Goal: Task Accomplishment & Management: Manage account settings

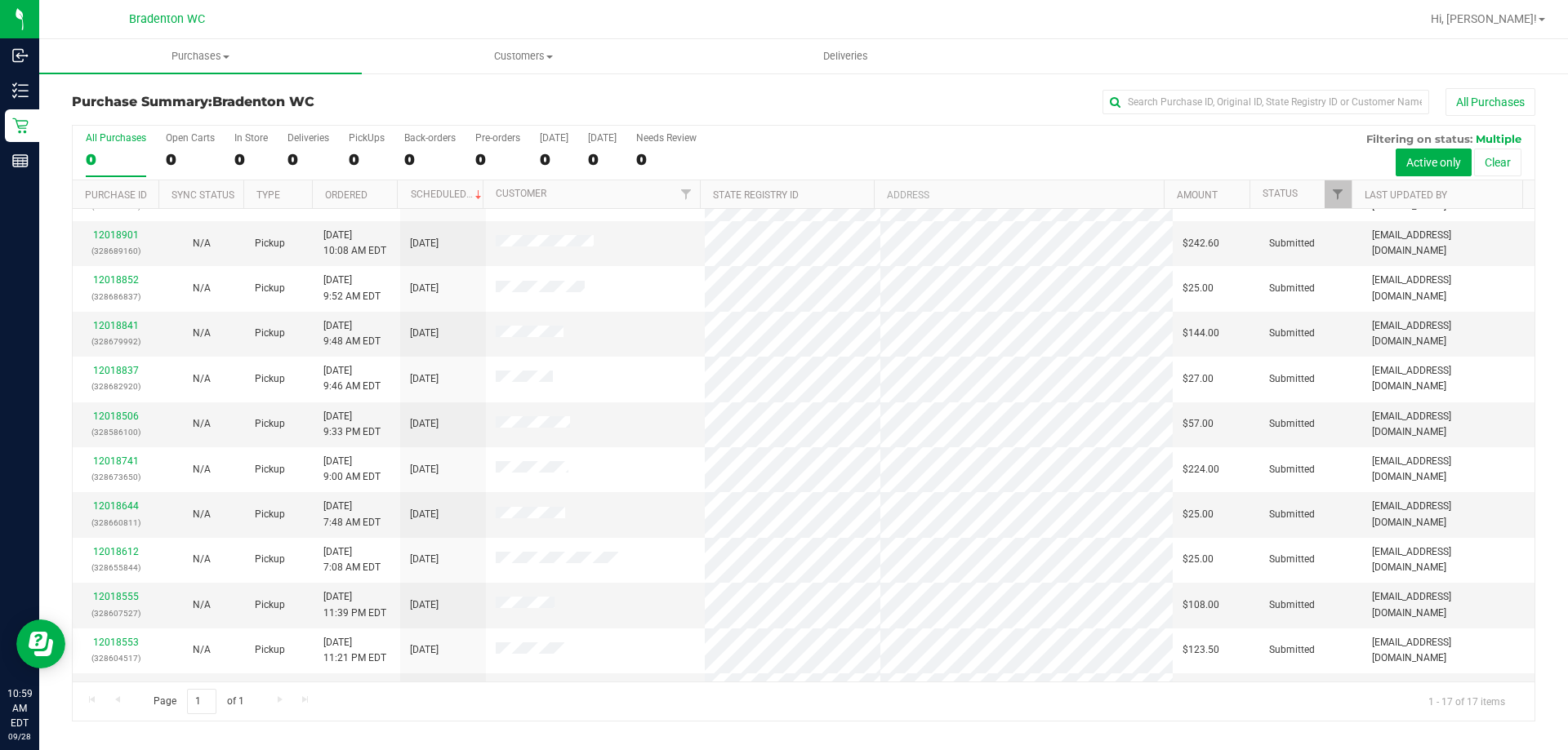
scroll to position [208, 0]
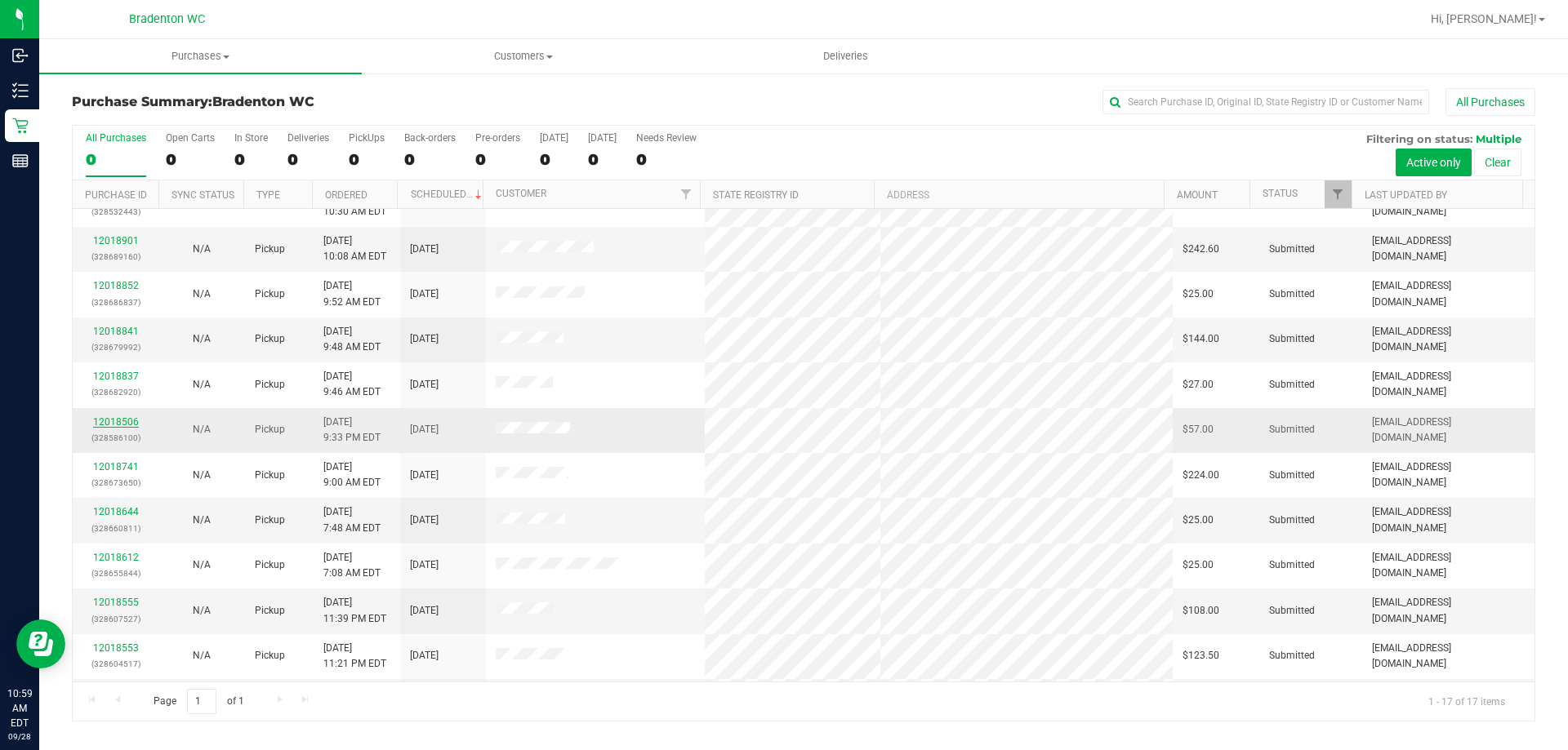
click at [124, 421] on link "12018506" at bounding box center [115, 422] width 46 height 11
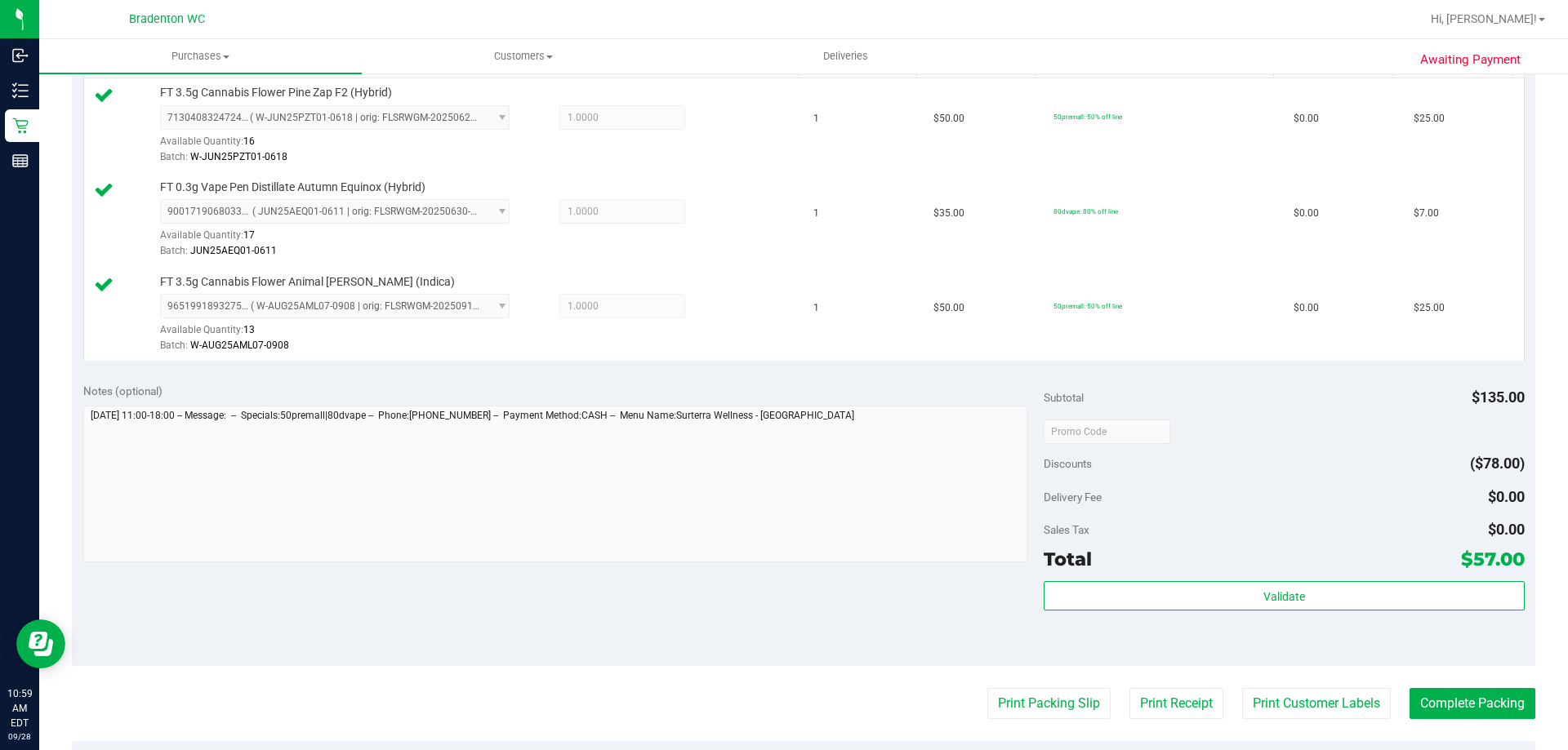
scroll to position [446, 0]
click at [1467, 703] on button "Complete Packing" at bounding box center [1471, 703] width 125 height 31
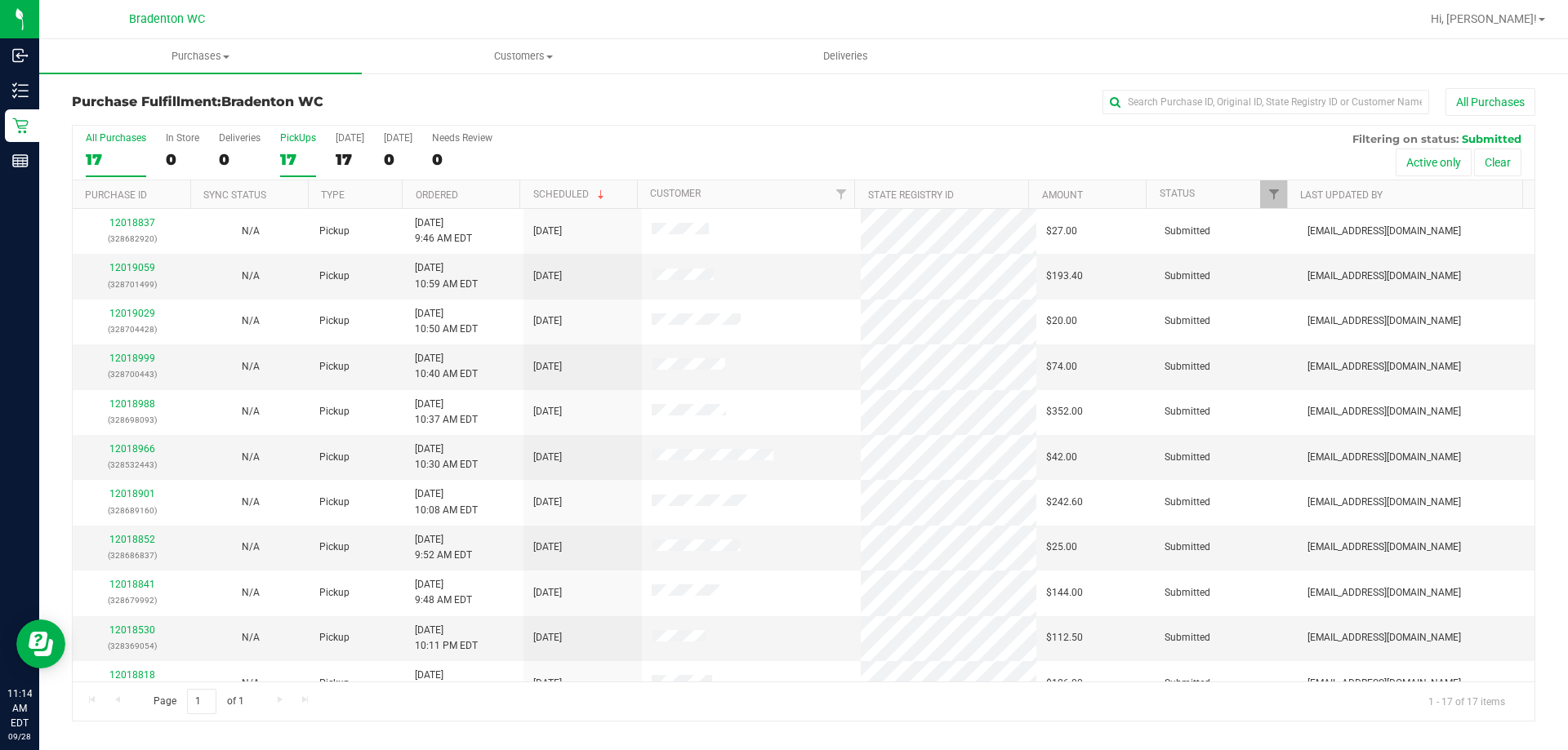
click at [301, 136] on div "PickUps" at bounding box center [297, 138] width 36 height 11
click at [0, 0] on input "PickUps 17" at bounding box center [0, 0] width 0 height 0
click at [291, 149] on label "PickUps 17" at bounding box center [297, 154] width 36 height 45
click at [0, 0] on input "PickUps 17" at bounding box center [0, 0] width 0 height 0
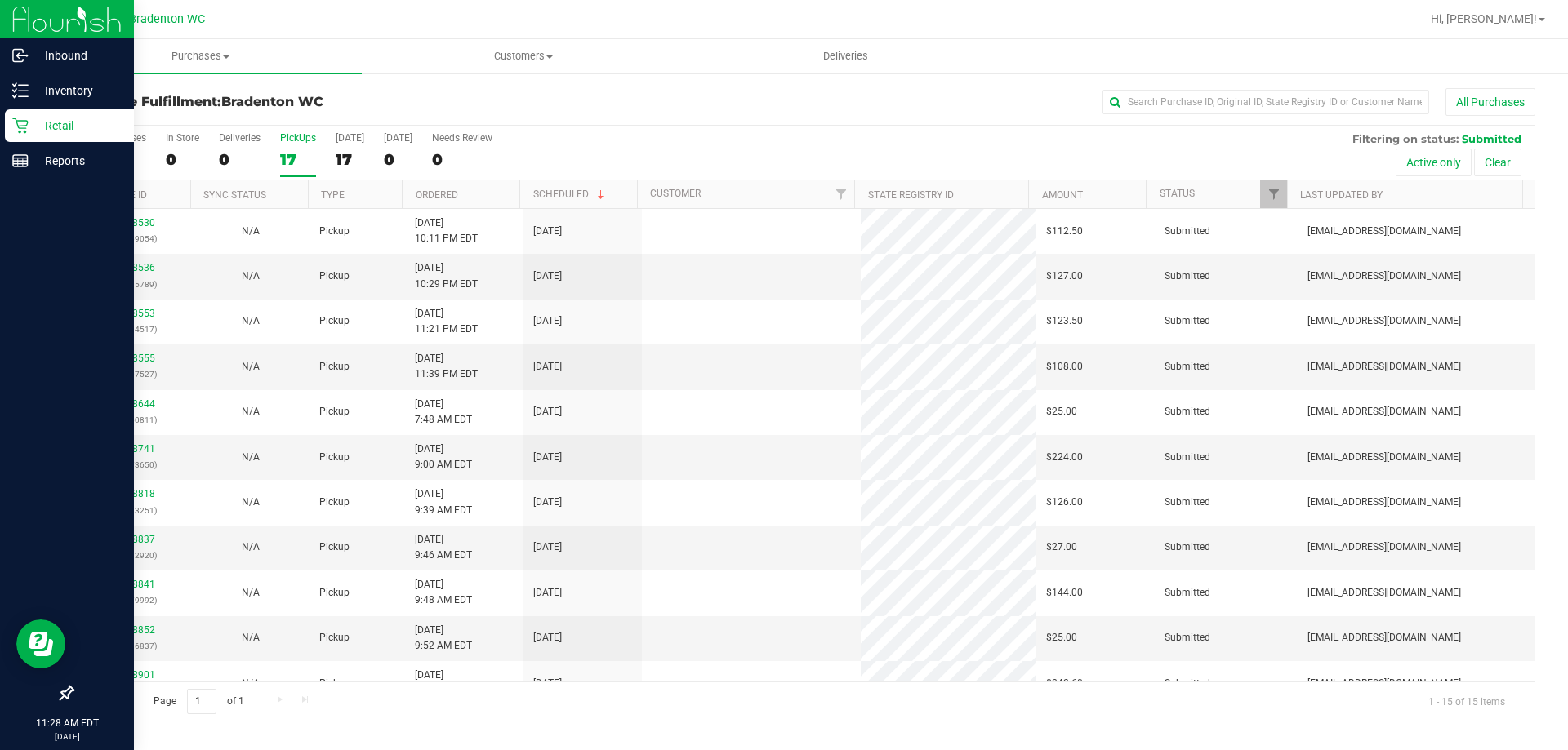
click at [29, 129] on p "Retail" at bounding box center [77, 125] width 98 height 20
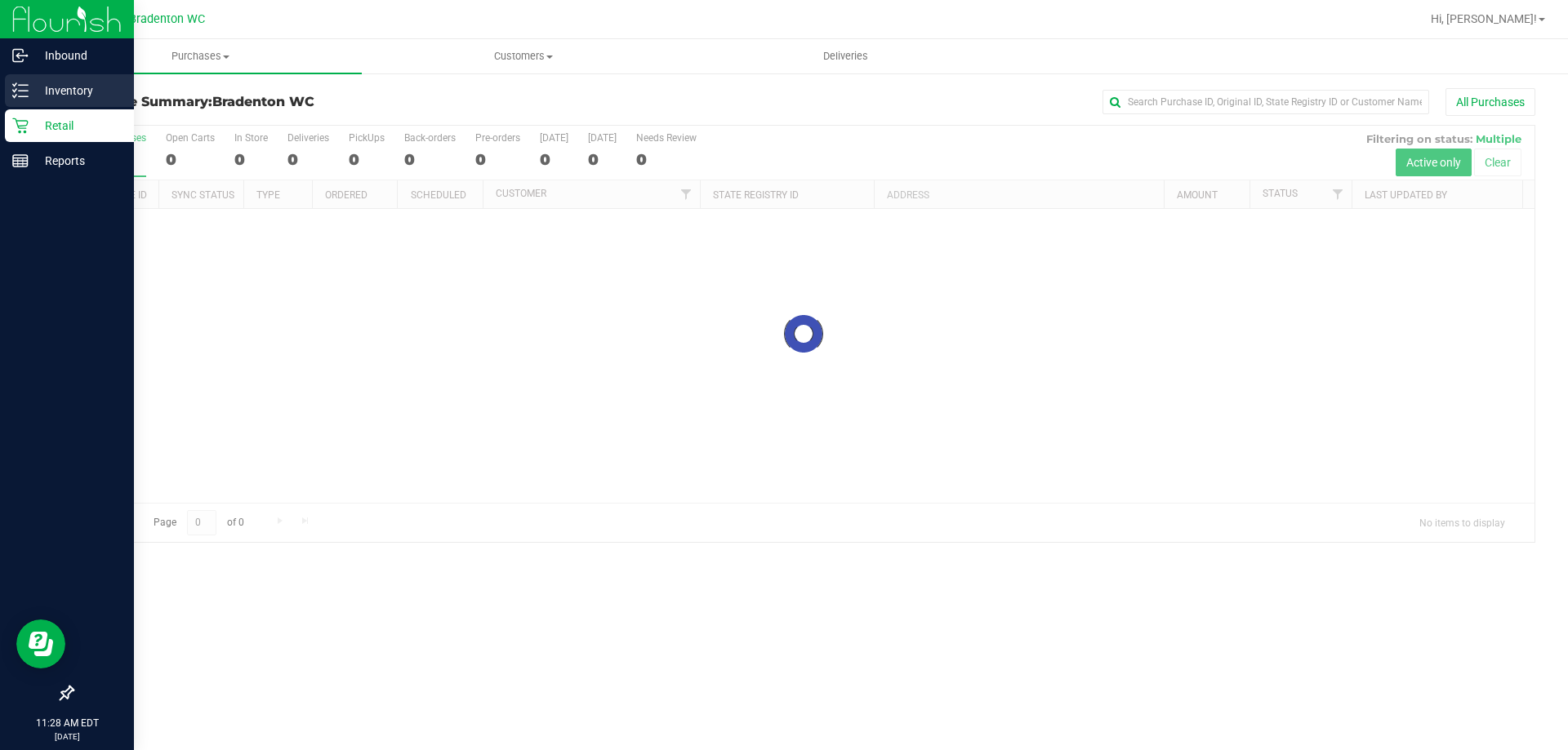
click at [83, 103] on div "Inventory" at bounding box center [69, 90] width 129 height 33
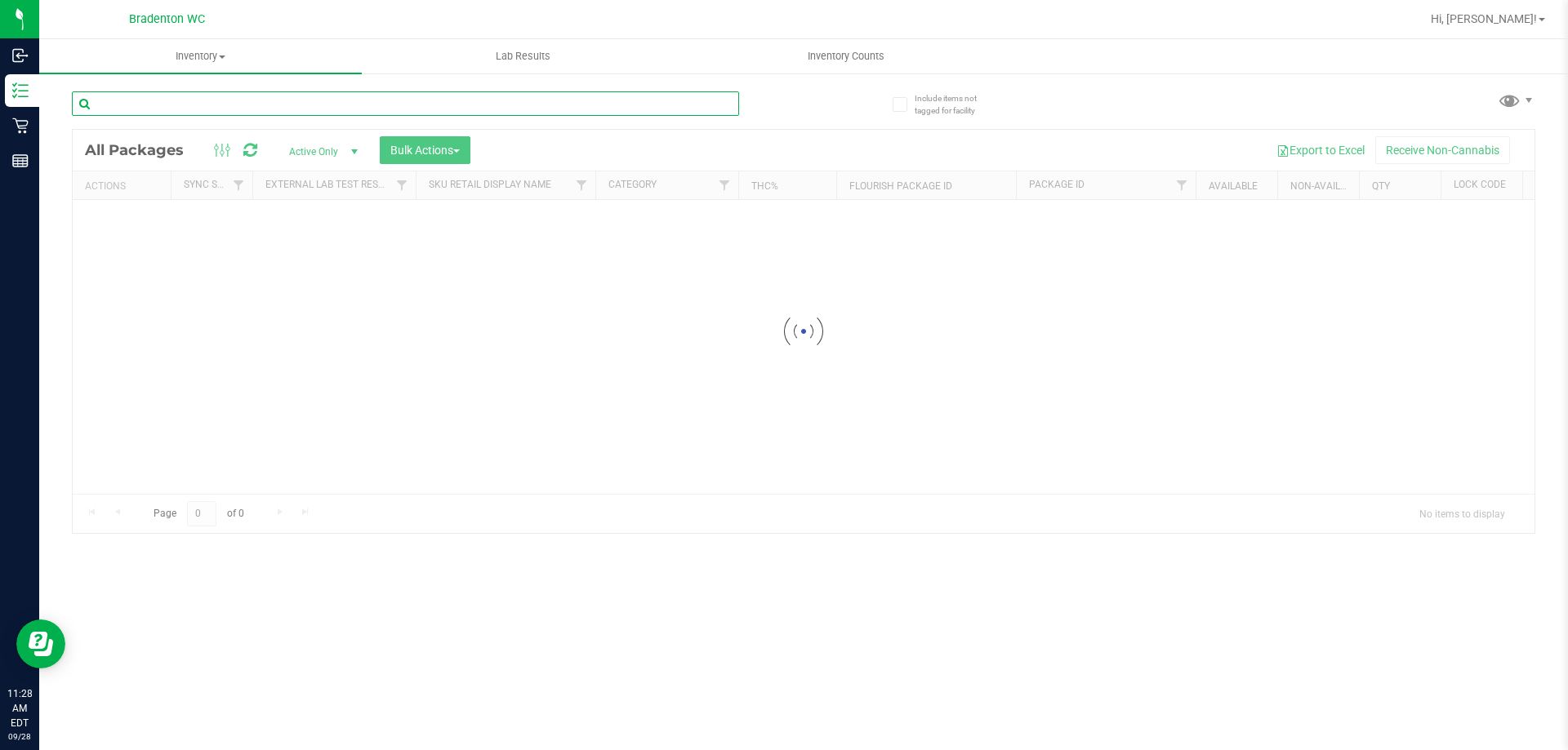
click at [343, 108] on input "text" at bounding box center [405, 103] width 667 height 24
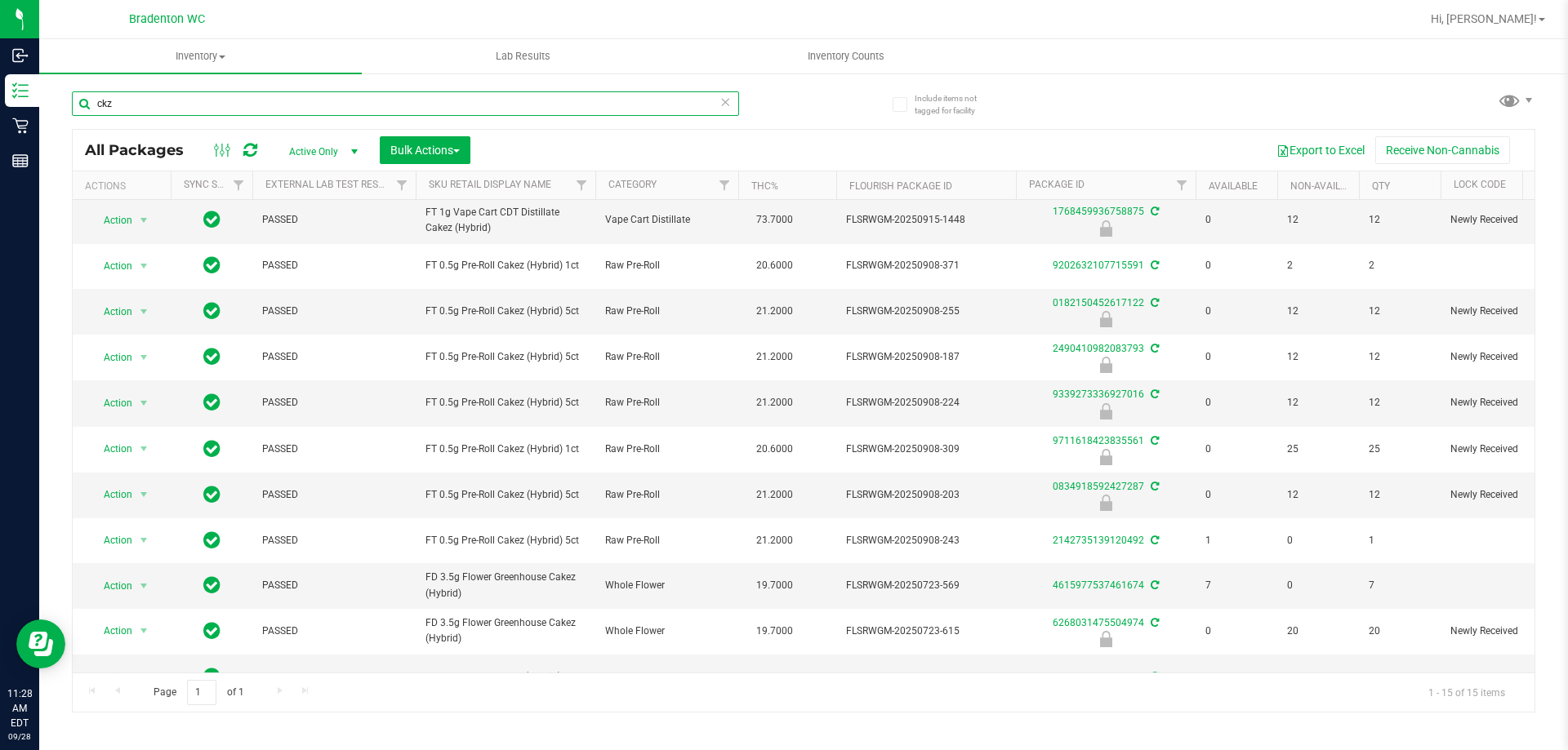
scroll to position [43, 0]
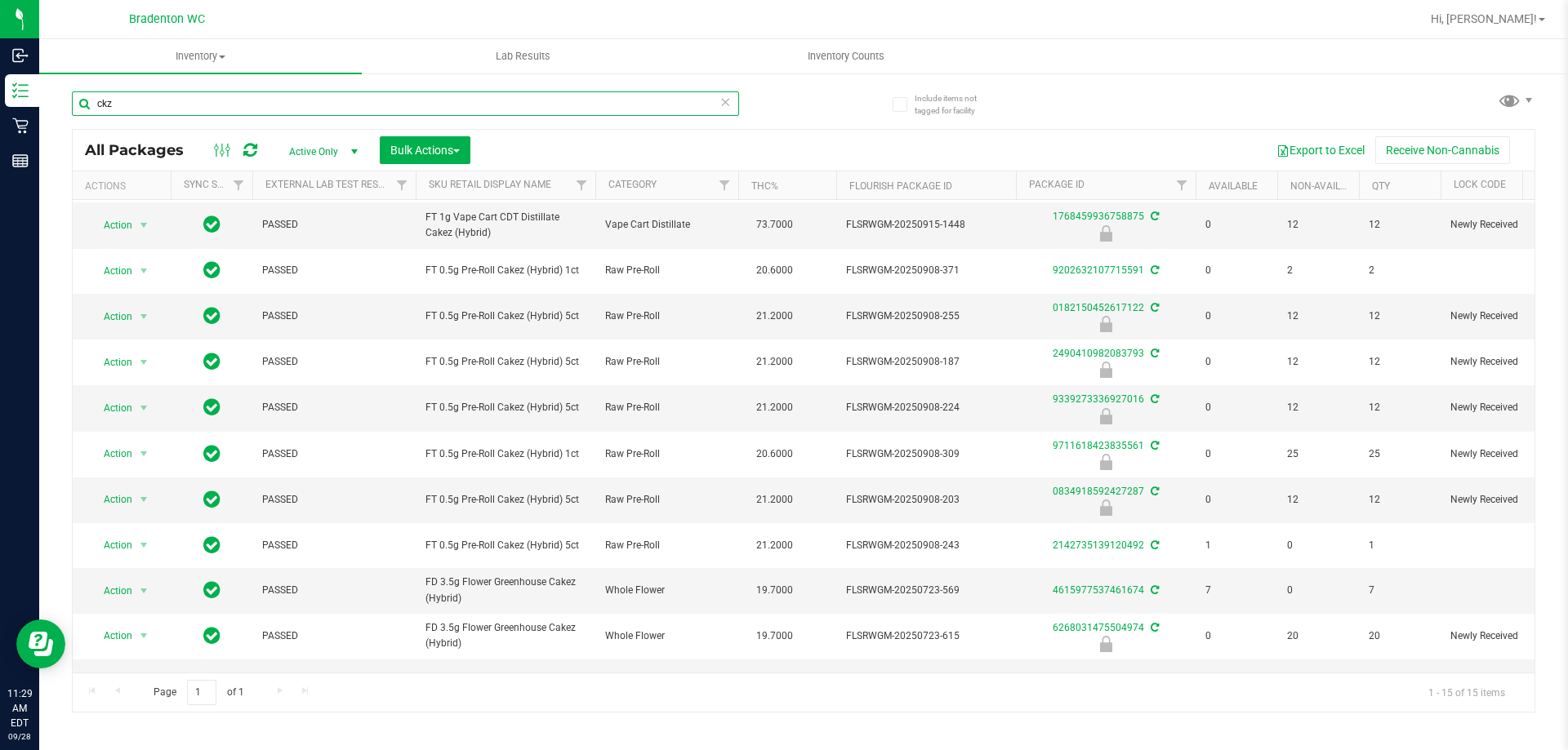
type input "ckz"
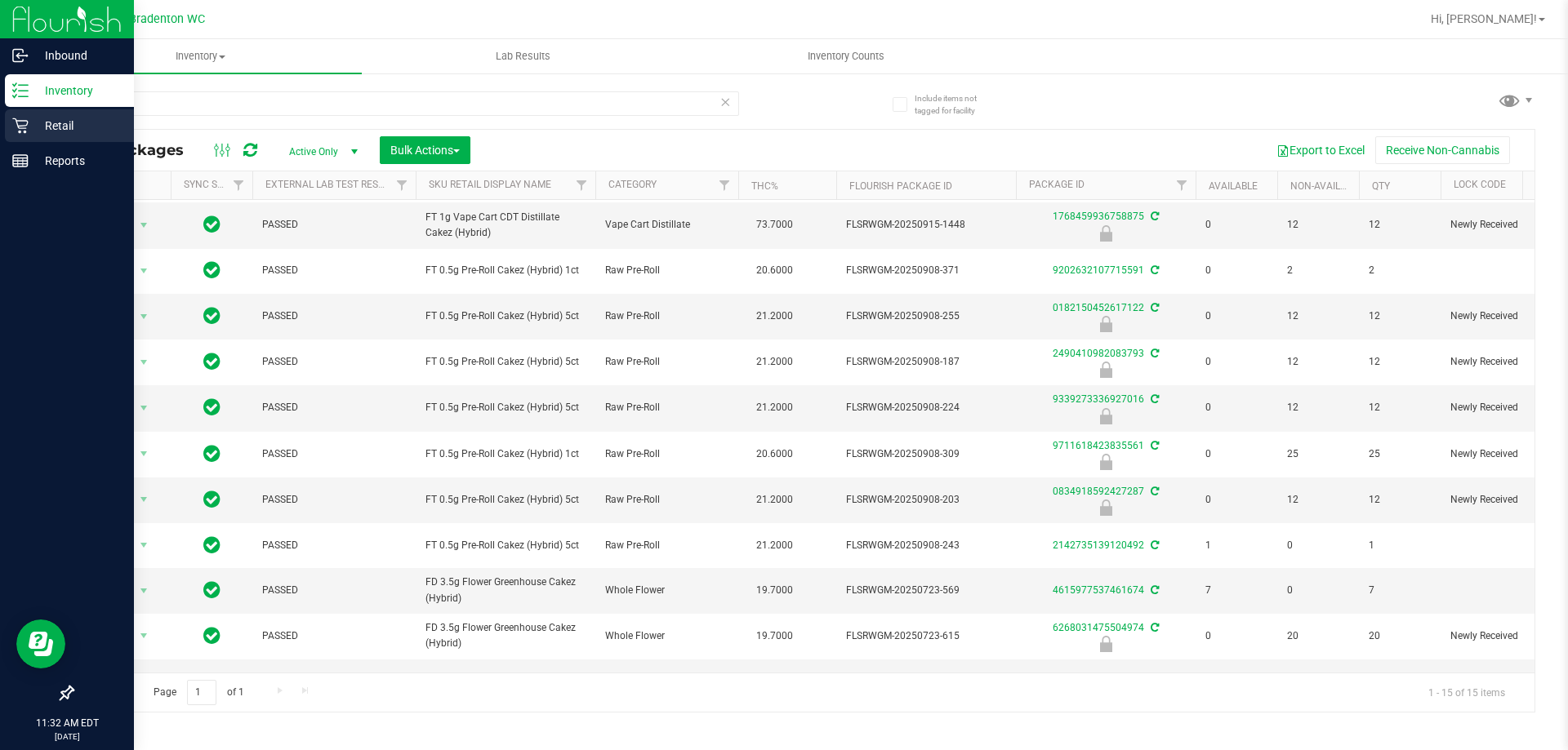
click at [15, 131] on icon at bounding box center [20, 126] width 17 height 17
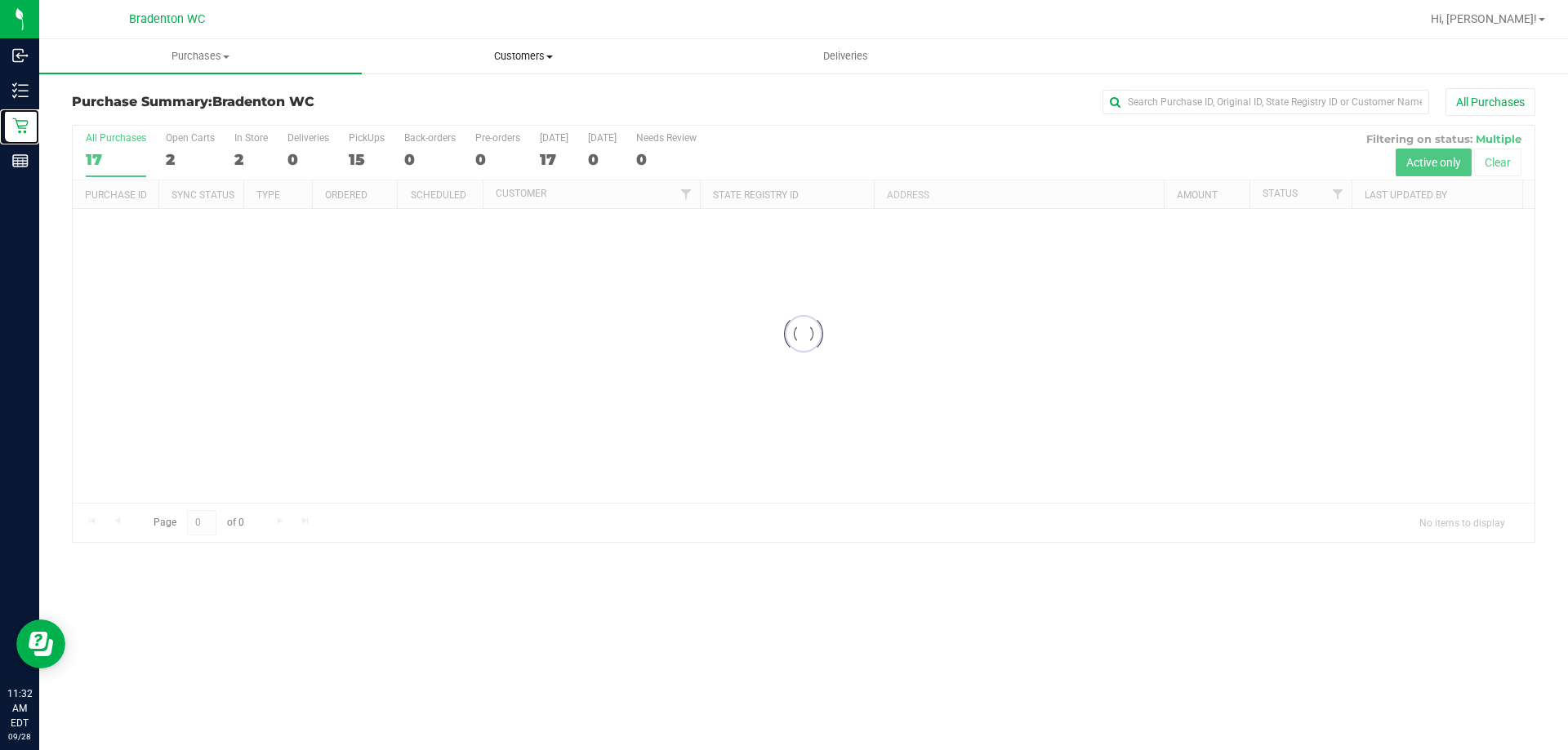
click at [598, 72] on uib-tab-heading "Customers All customers Add a new customer All physicians" at bounding box center [522, 56] width 321 height 33
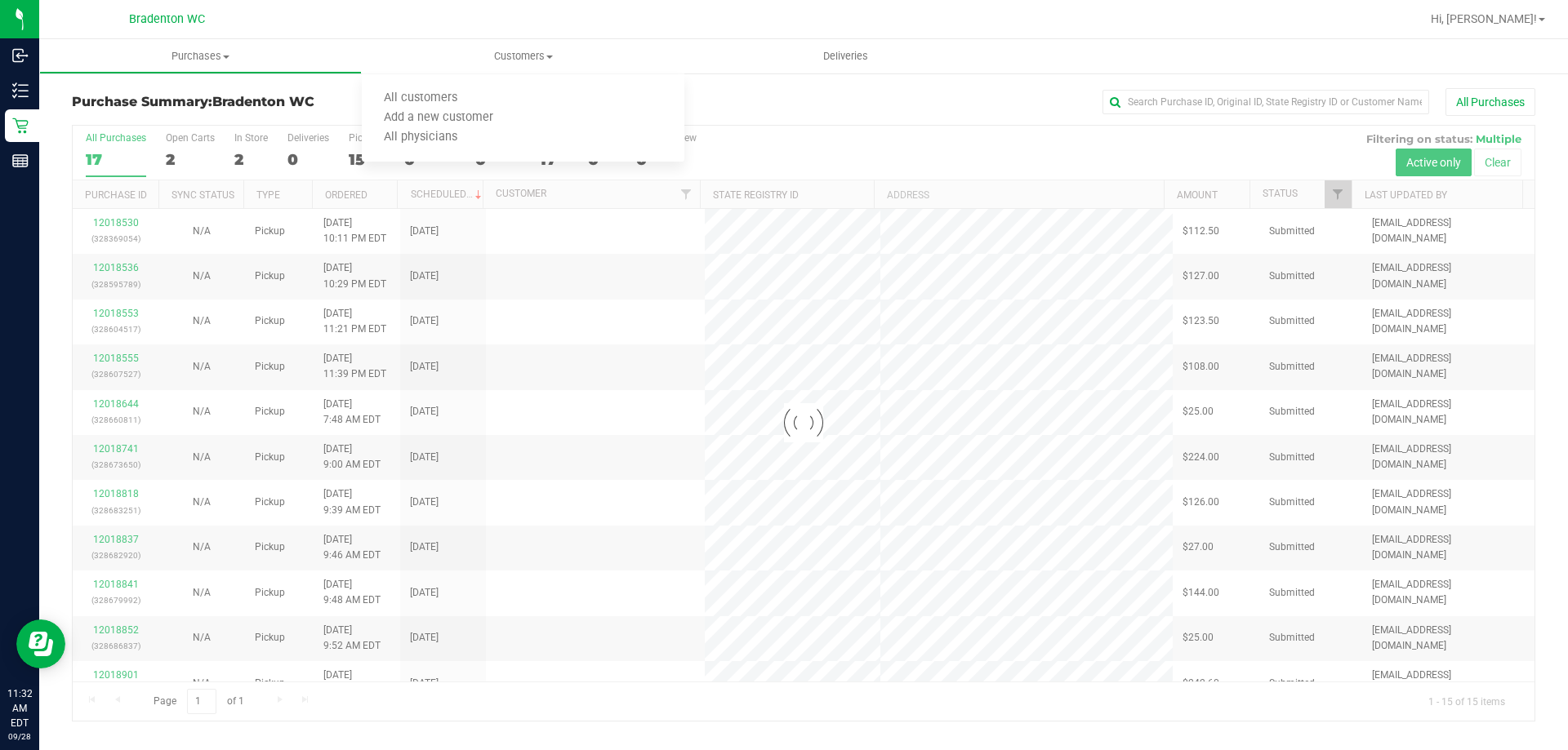
click at [945, 125] on div at bounding box center [803, 423] width 1461 height 595
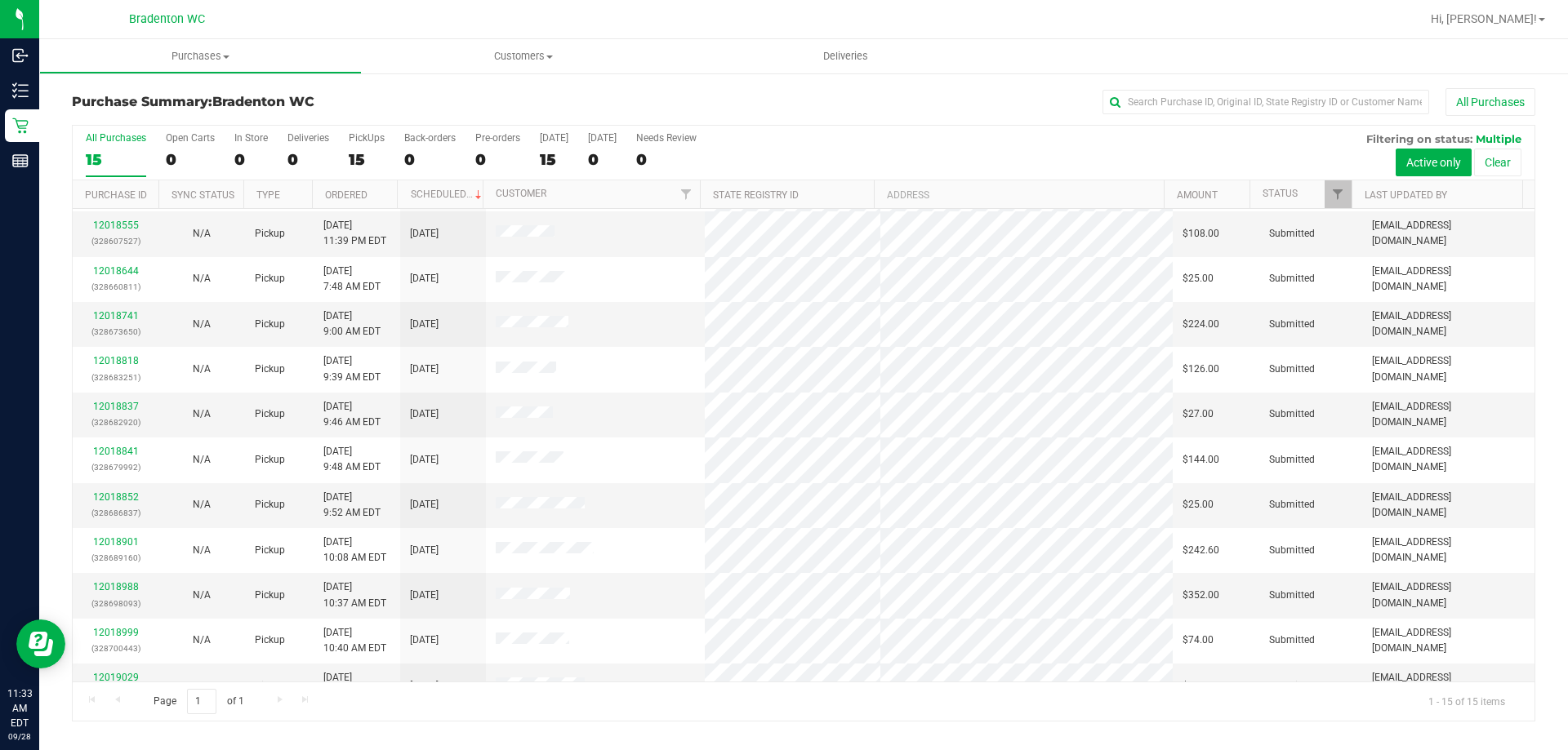
scroll to position [204, 0]
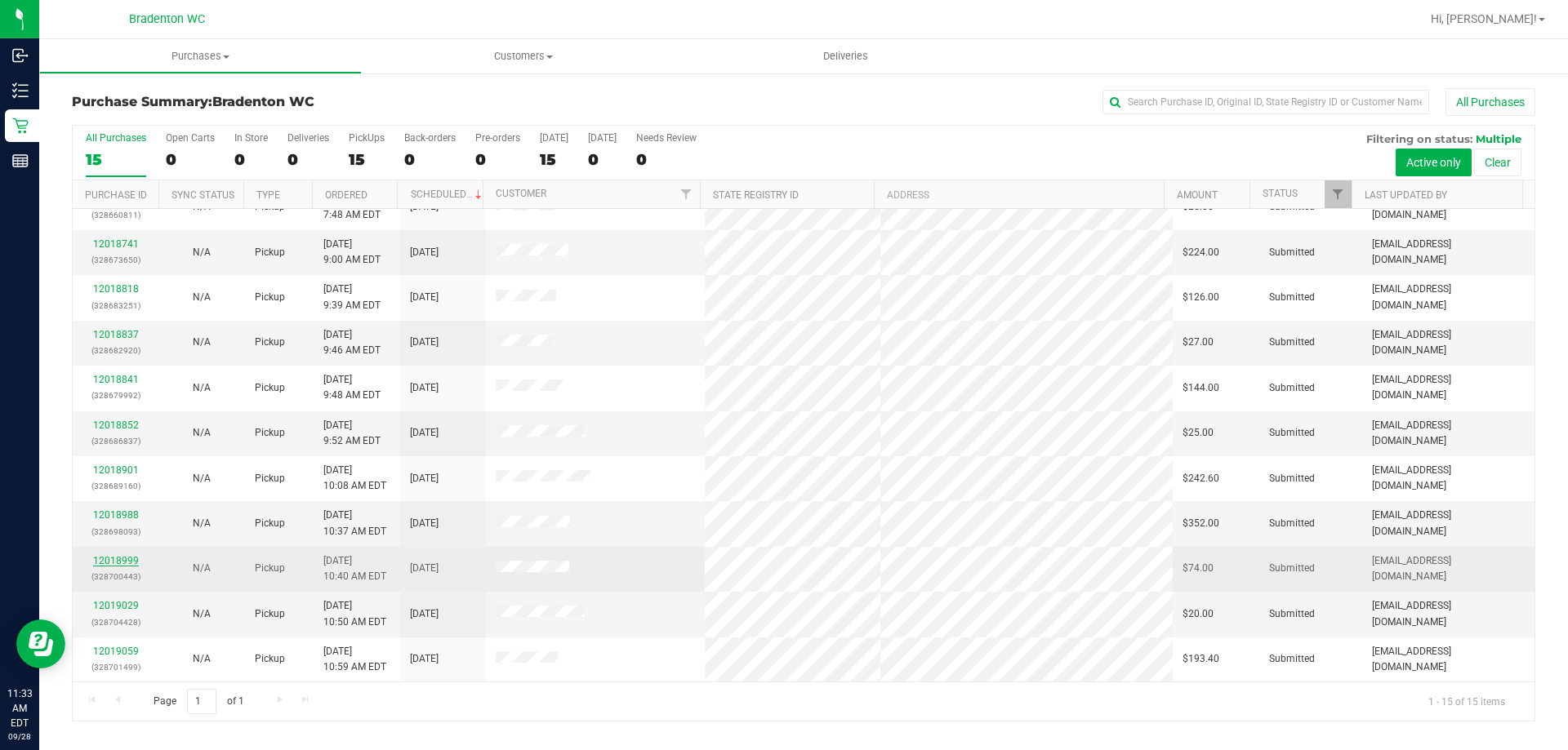
click at [115, 566] on link "12018999" at bounding box center [115, 560] width 46 height 11
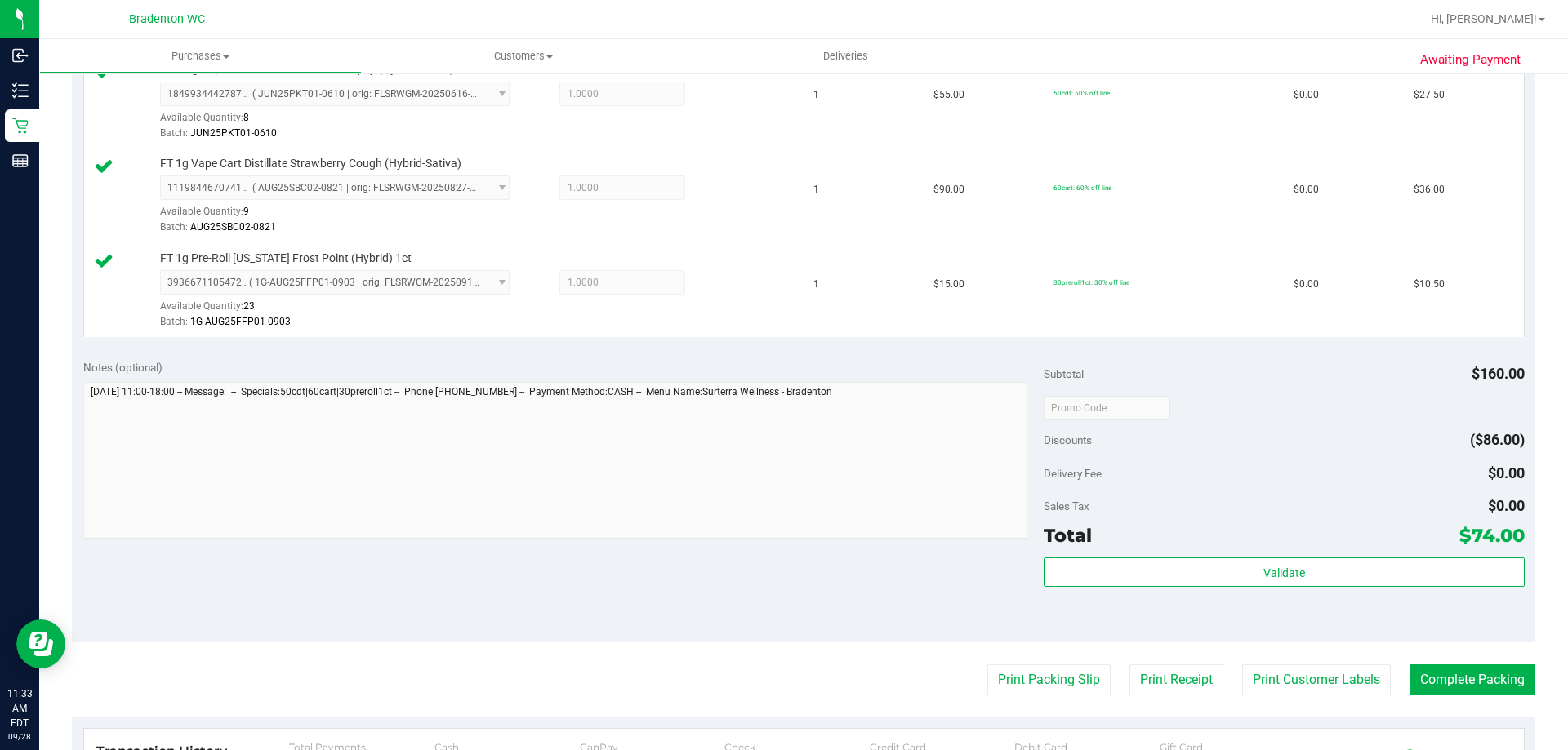
scroll to position [572, 0]
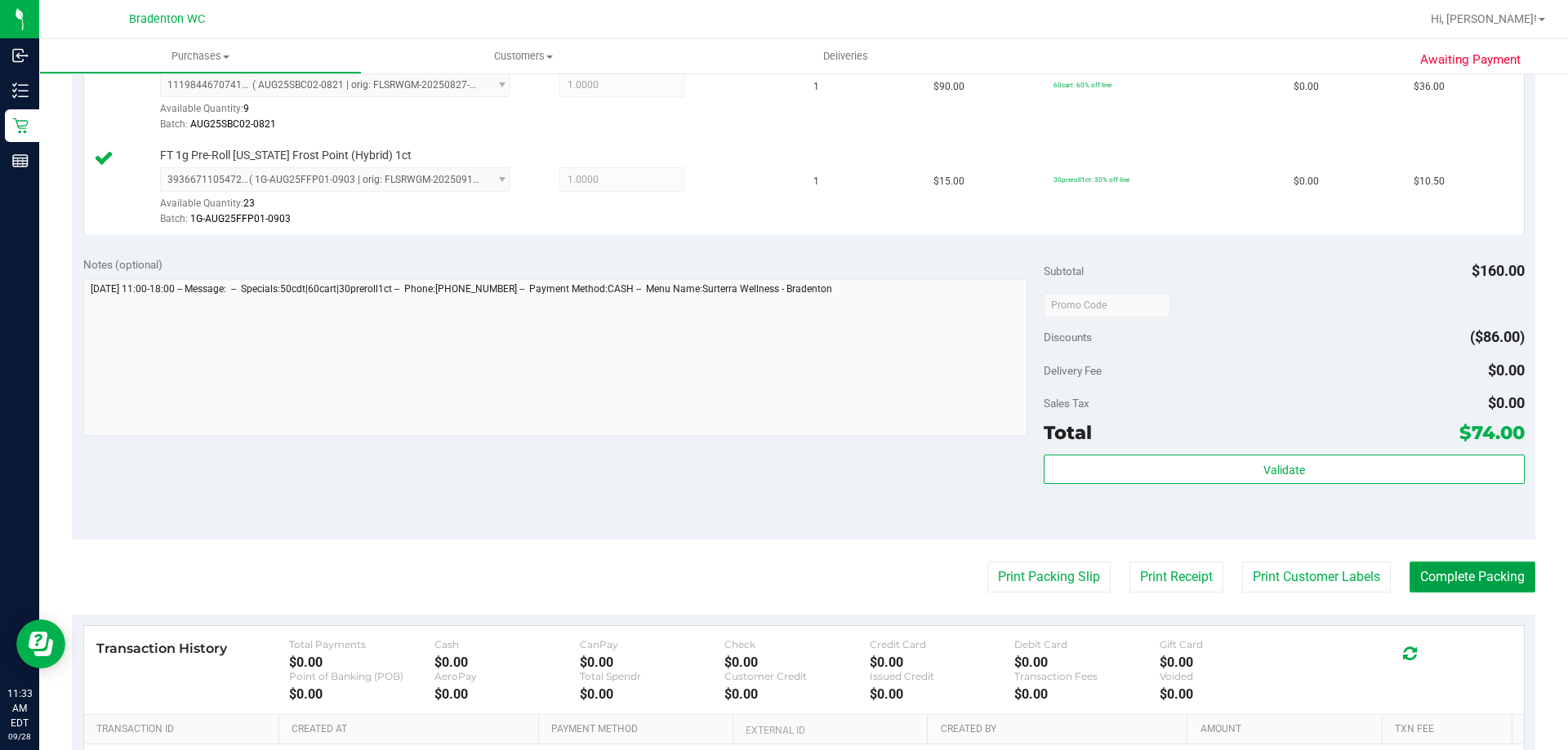
click at [1455, 576] on button "Complete Packing" at bounding box center [1471, 576] width 125 height 31
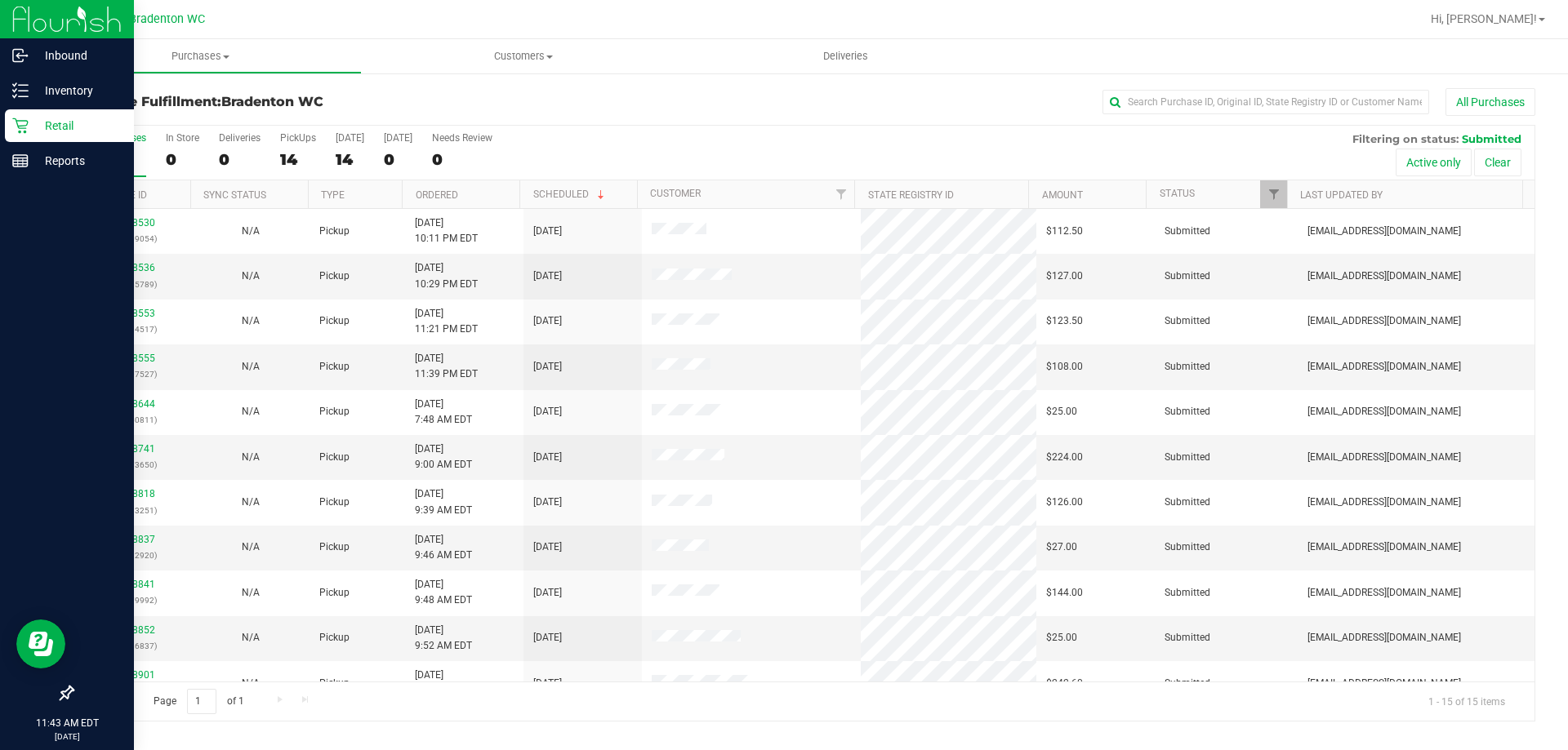
click at [23, 139] on div "Retail" at bounding box center [69, 125] width 129 height 33
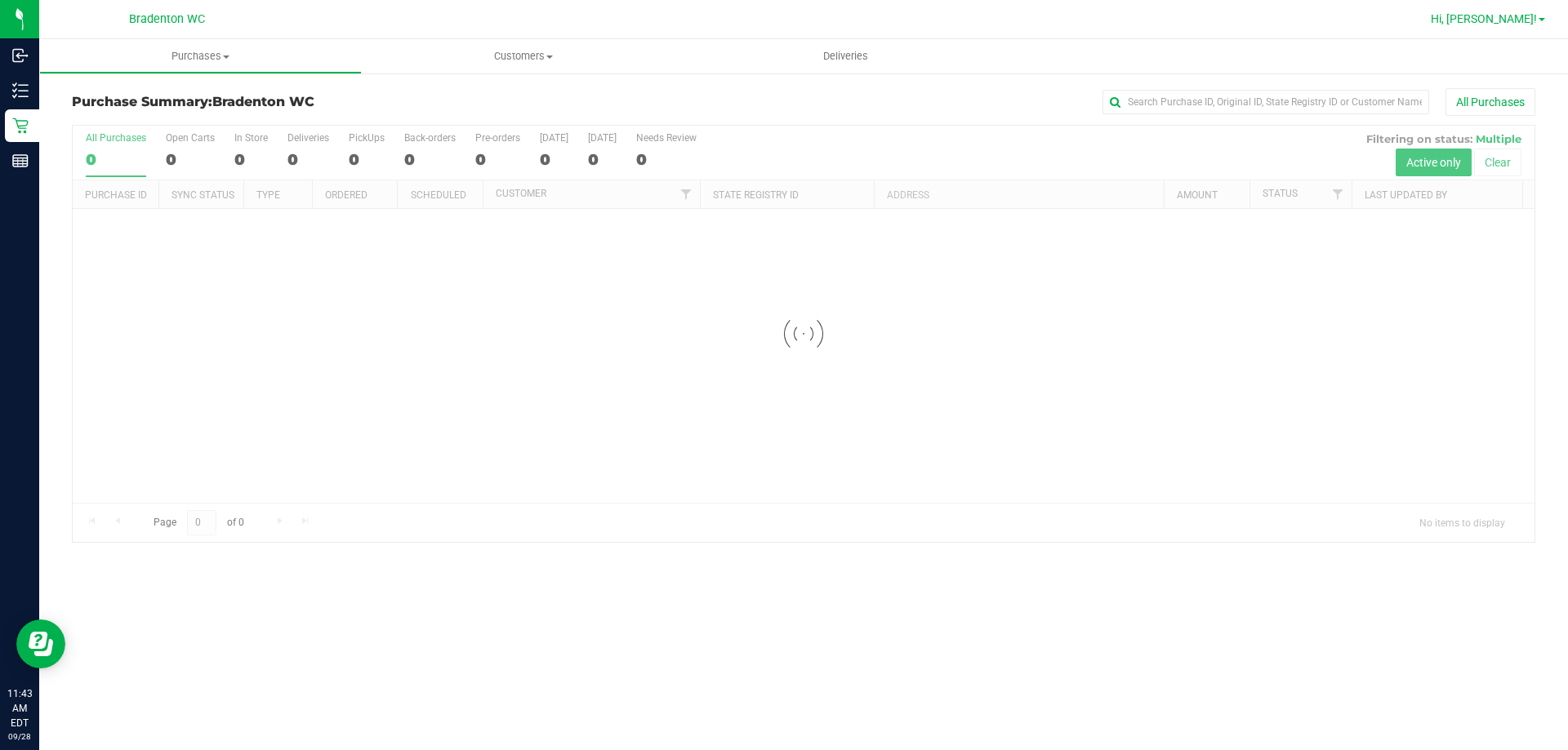
click at [1529, 25] on span "Hi, [PERSON_NAME]!" at bounding box center [1483, 19] width 106 height 13
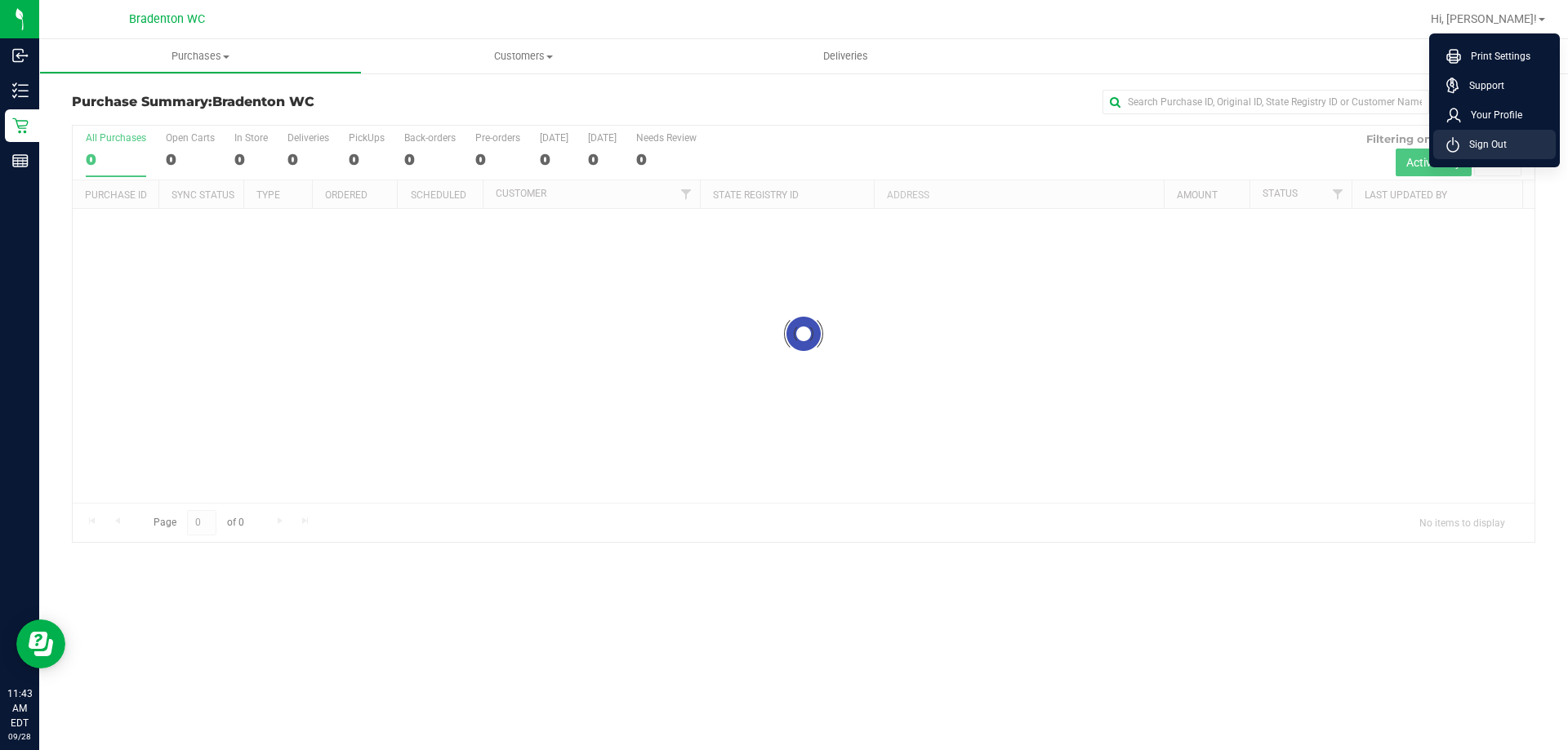
click at [1495, 139] on span "Sign Out" at bounding box center [1482, 145] width 47 height 17
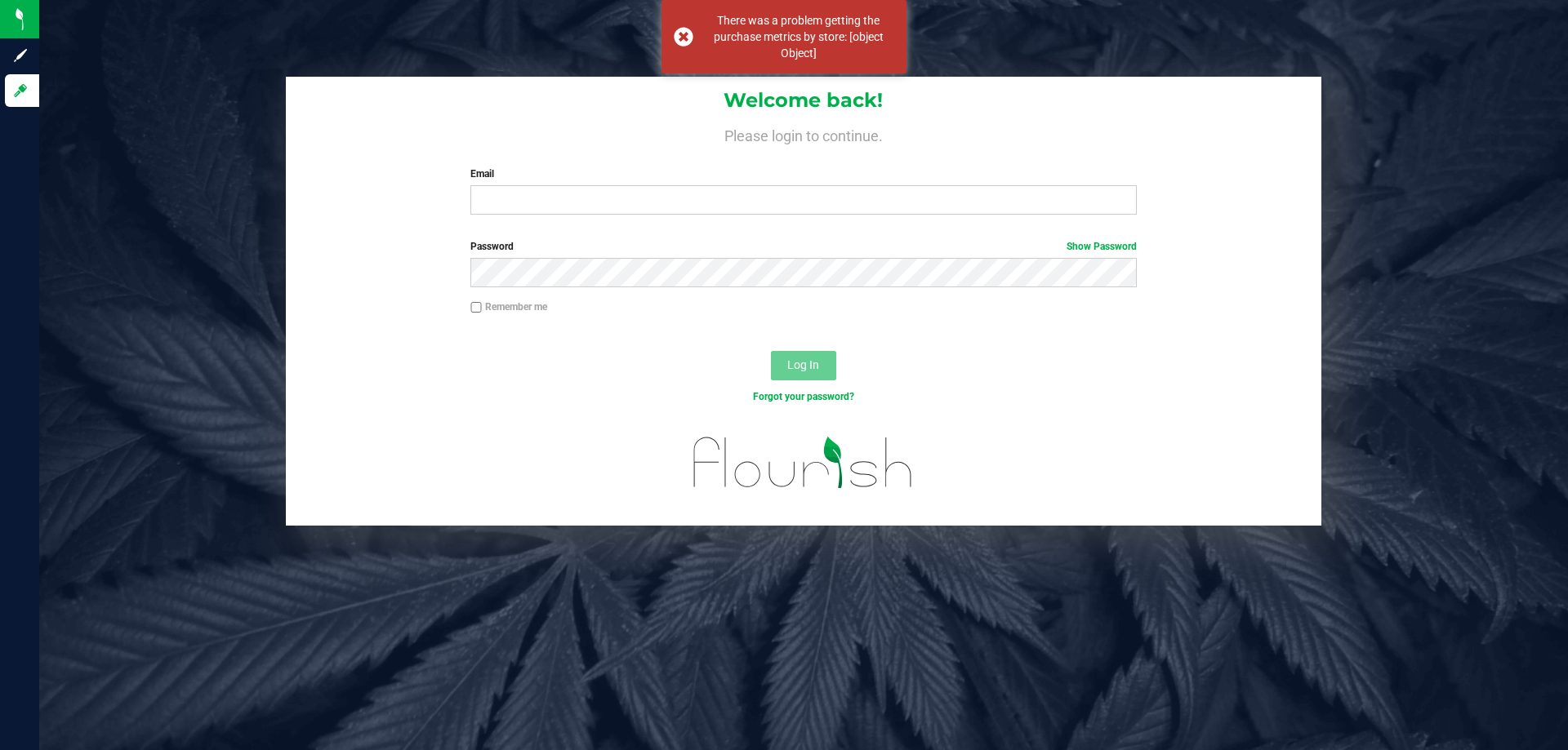
click at [756, 176] on label "Email" at bounding box center [803, 174] width 665 height 15
click at [756, 185] on input "Email" at bounding box center [803, 200] width 665 height 30
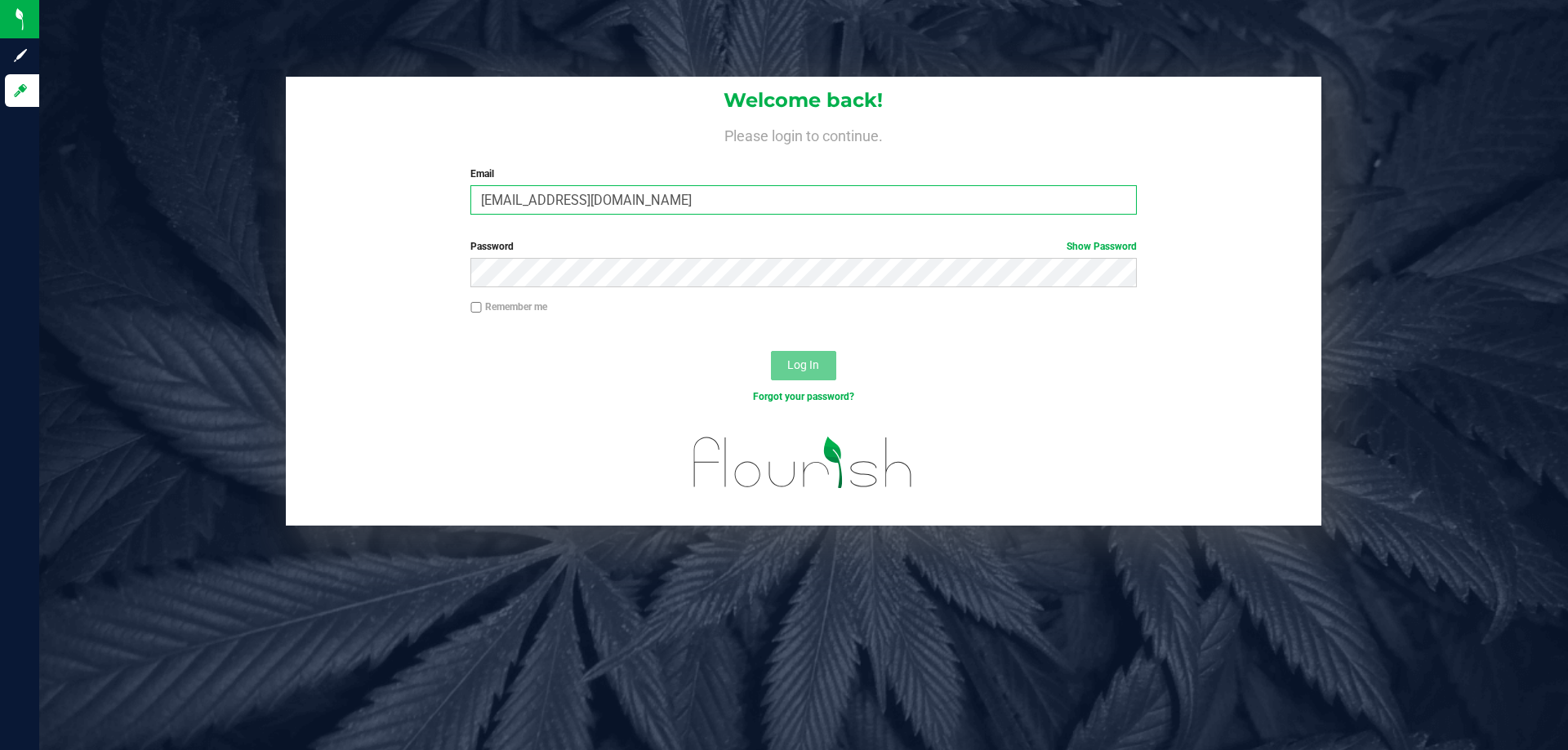
type input "[EMAIL_ADDRESS][DOMAIN_NAME]"
click at [823, 249] on label "Password Show Password" at bounding box center [803, 246] width 665 height 15
click at [771, 351] on button "Log In" at bounding box center [803, 366] width 65 height 30
